Goal: Task Accomplishment & Management: Use online tool/utility

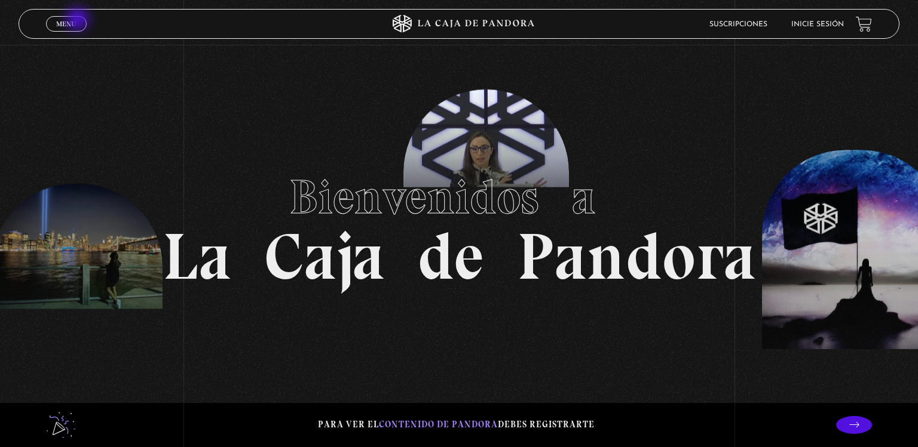
click at [79, 20] on link "Menu Cerrar" at bounding box center [66, 24] width 41 height 16
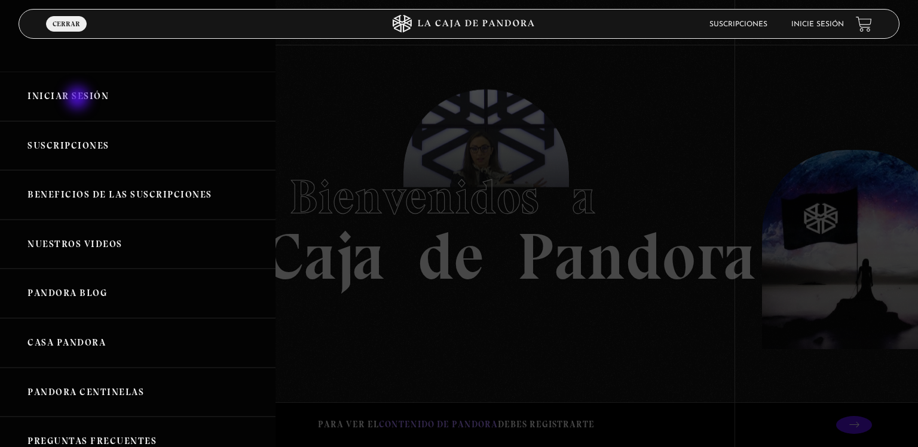
click at [79, 99] on link "Iniciar Sesión" at bounding box center [137, 97] width 275 height 50
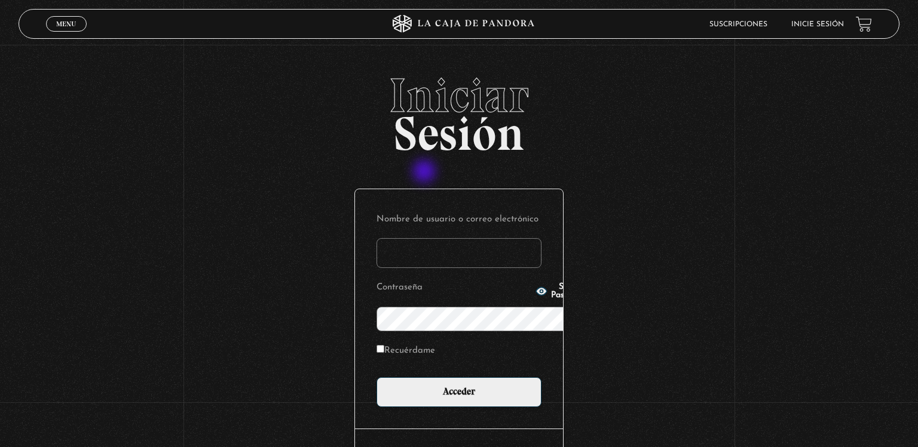
type input "[EMAIL_ADDRESS][DOMAIN_NAME]"
click at [376, 378] on input "Acceder" at bounding box center [458, 393] width 165 height 30
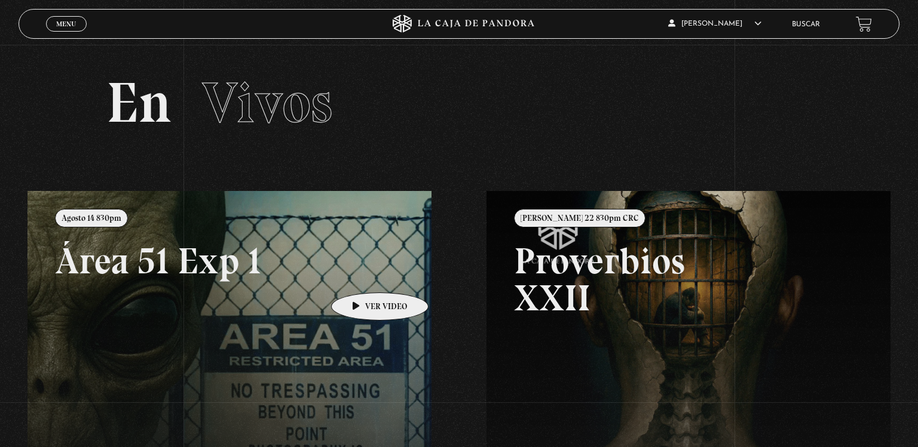
click at [361, 275] on link at bounding box center [486, 414] width 918 height 447
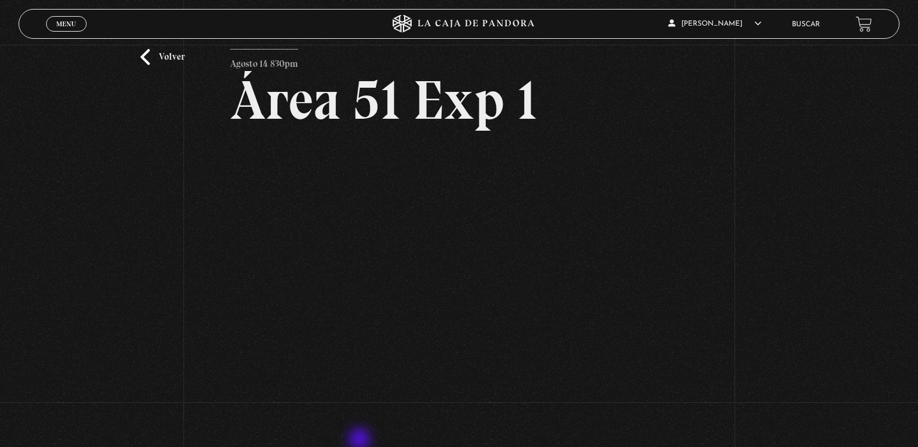
scroll to position [45, 0]
